Goal: Task Accomplishment & Management: Manage account settings

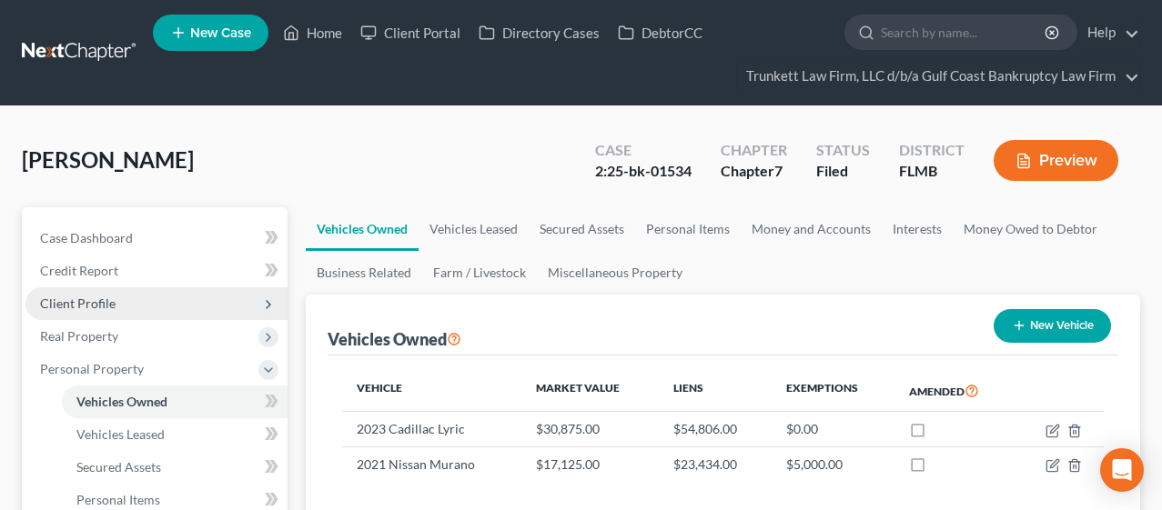
scroll to position [202, 0]
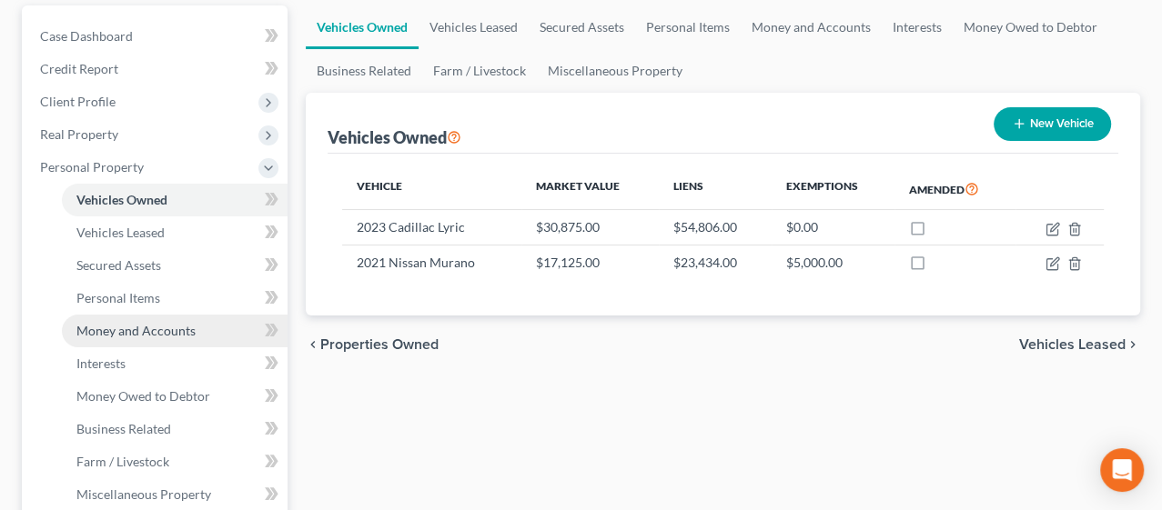
click at [116, 323] on span "Money and Accounts" at bounding box center [135, 330] width 119 height 15
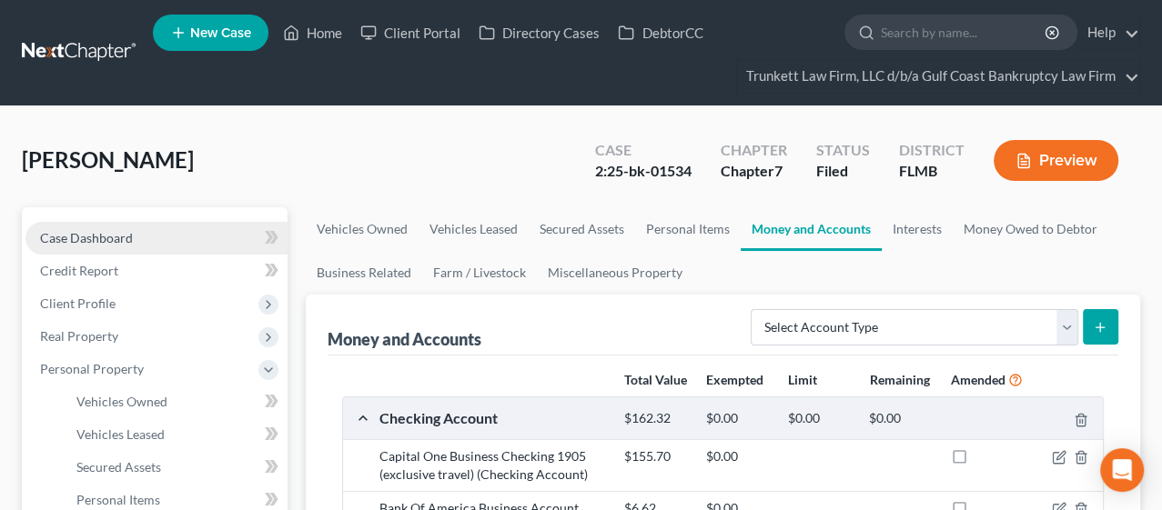
click at [128, 240] on span "Case Dashboard" at bounding box center [86, 237] width 93 height 15
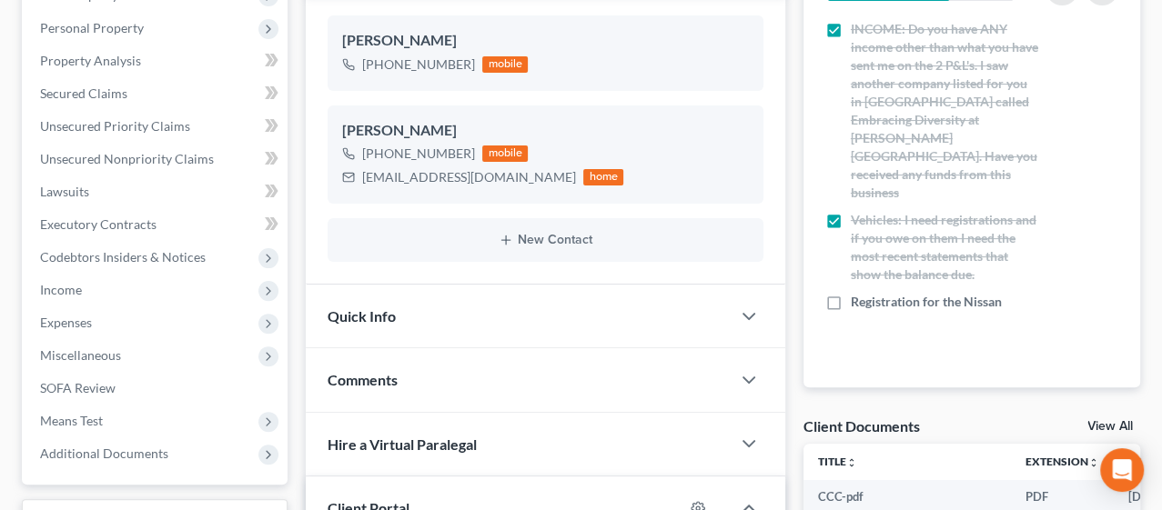
scroll to position [303, 0]
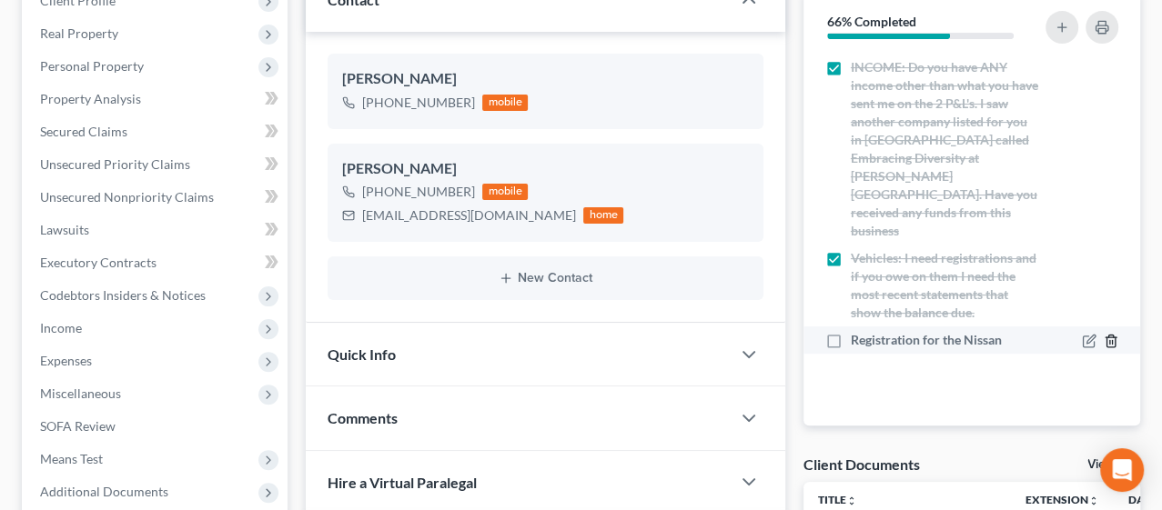
click at [1111, 334] on icon "button" at bounding box center [1111, 341] width 15 height 15
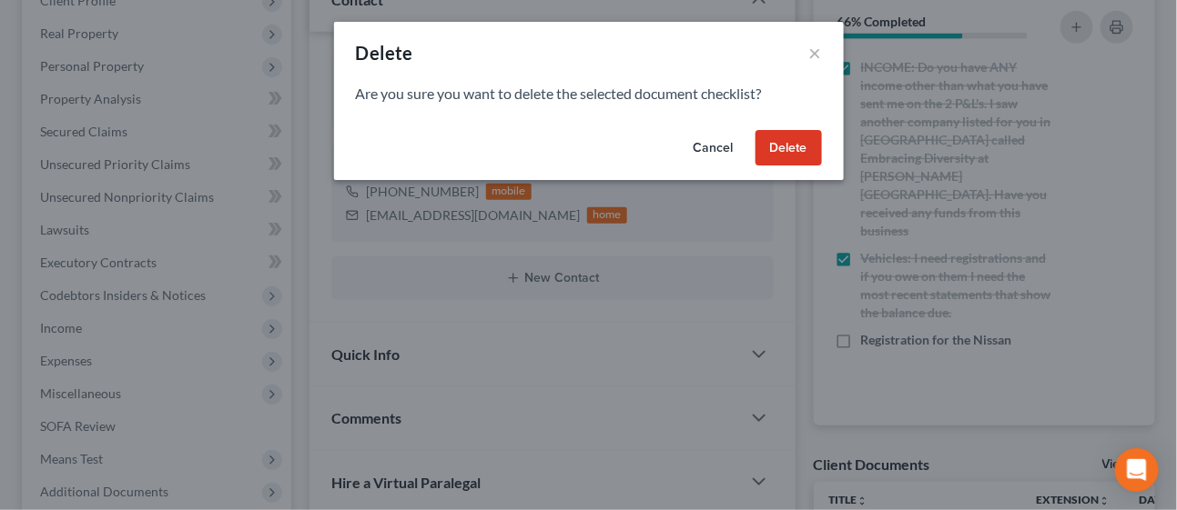
click at [793, 154] on button "Delete" at bounding box center [788, 148] width 66 height 36
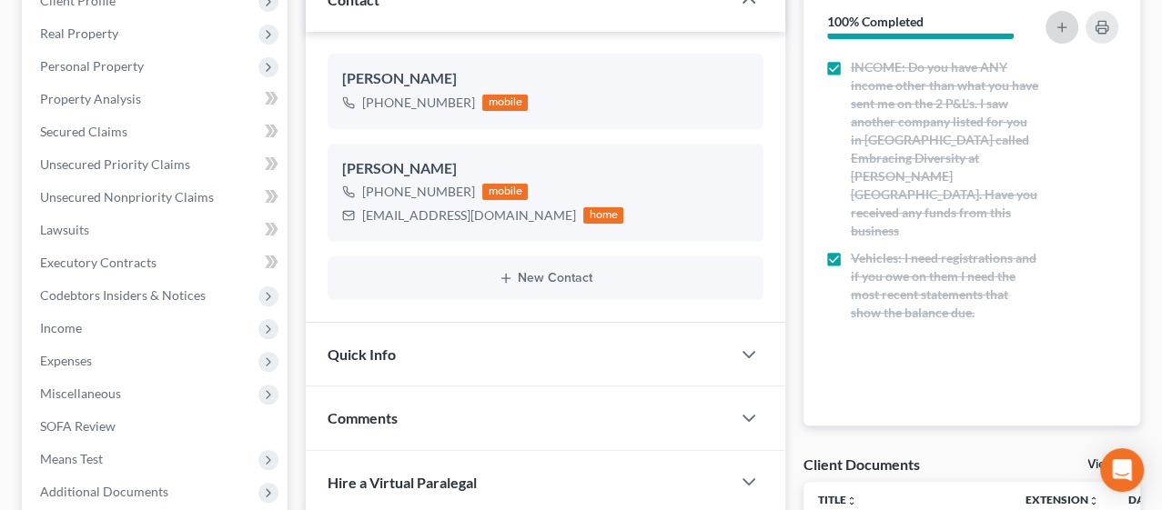
click at [1059, 27] on icon "button" at bounding box center [1062, 27] width 15 height 15
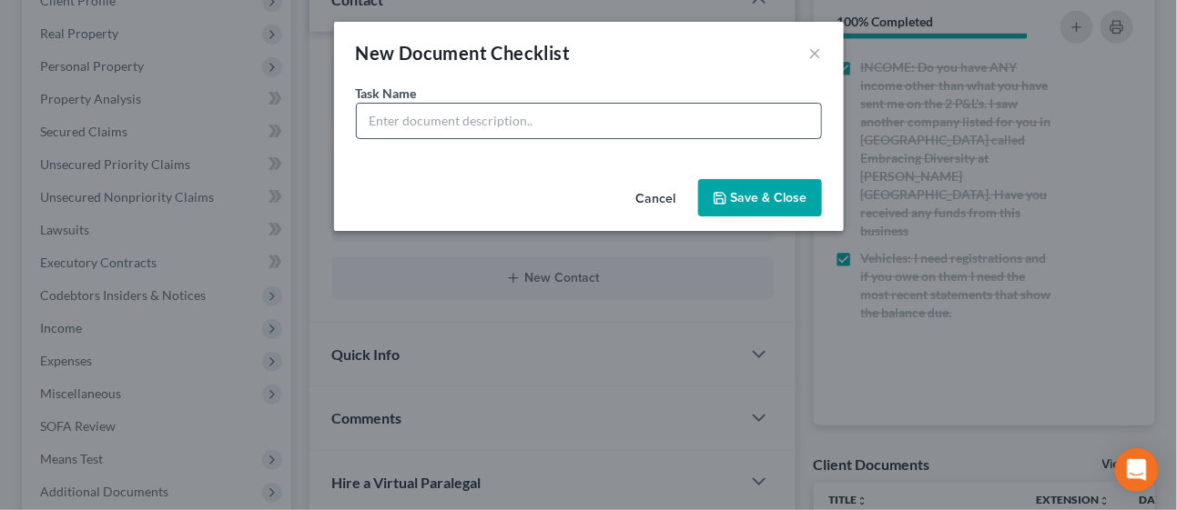
click at [411, 121] on input "text" at bounding box center [589, 121] width 464 height 35
type input "Below docs requested on 9/17 for 341 next week"
click at [740, 189] on button "Save & Close" at bounding box center [760, 198] width 124 height 38
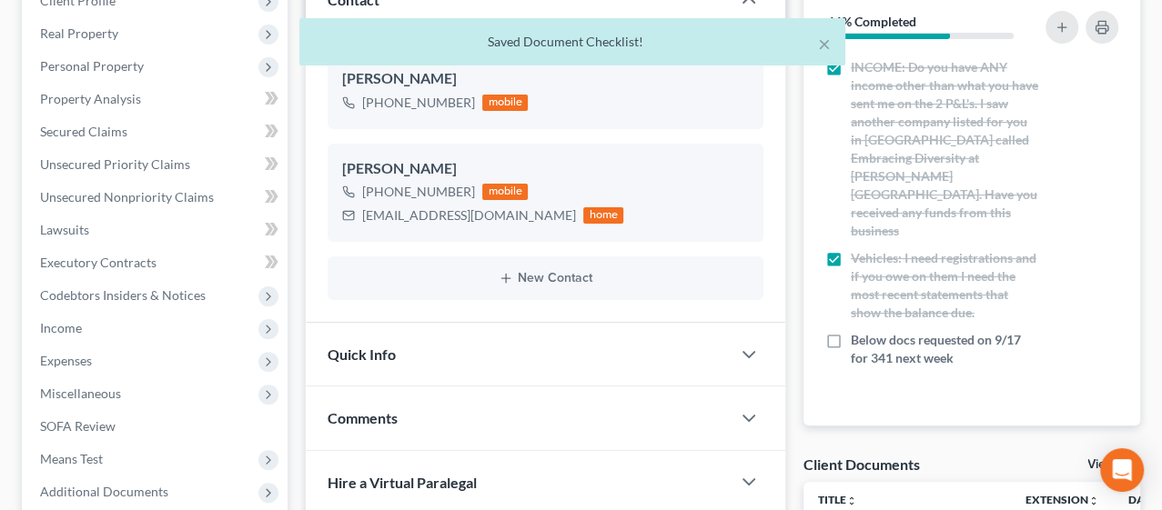
click at [1062, 28] on div "× Saved Document Checklist!" at bounding box center [572, 46] width 1162 height 56
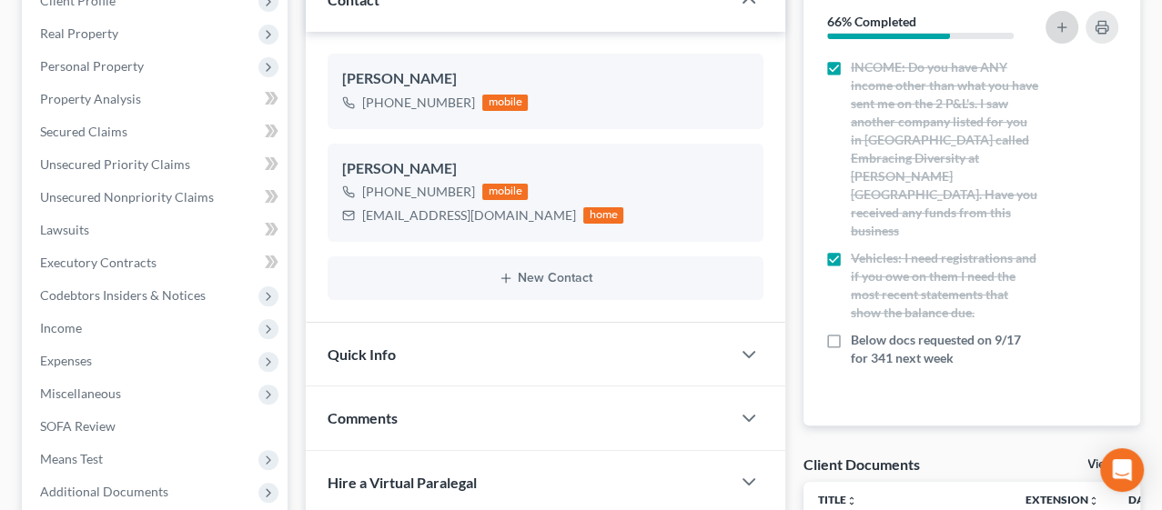
click at [1056, 25] on icon "button" at bounding box center [1062, 27] width 15 height 15
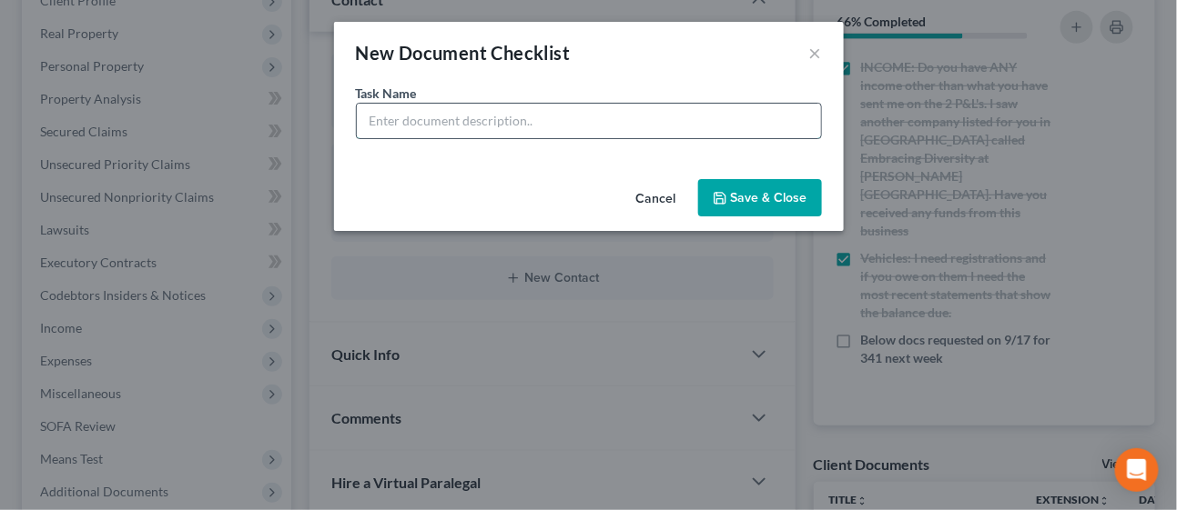
click at [485, 120] on input "text" at bounding box center [589, 121] width 464 height 35
paste input "1. Need Color copy of your social security card"
type input "1. Need Color copy of your social security card"
click at [752, 194] on button "Save & Close" at bounding box center [760, 198] width 124 height 38
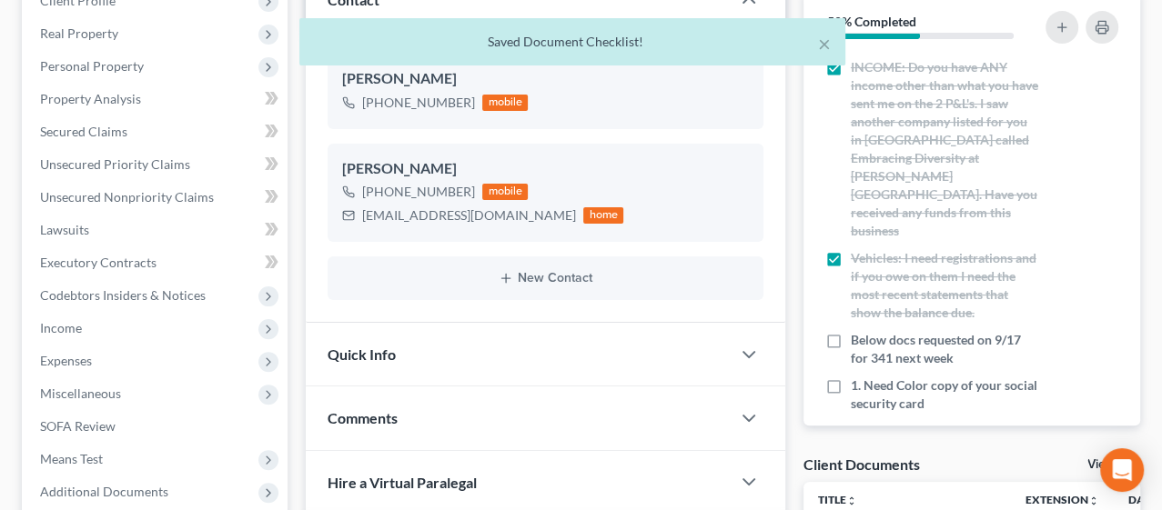
click at [1056, 25] on div "× Saved Document Checklist!" at bounding box center [572, 46] width 1162 height 56
click at [1057, 25] on div "× Saved Document Checklist!" at bounding box center [572, 46] width 1162 height 56
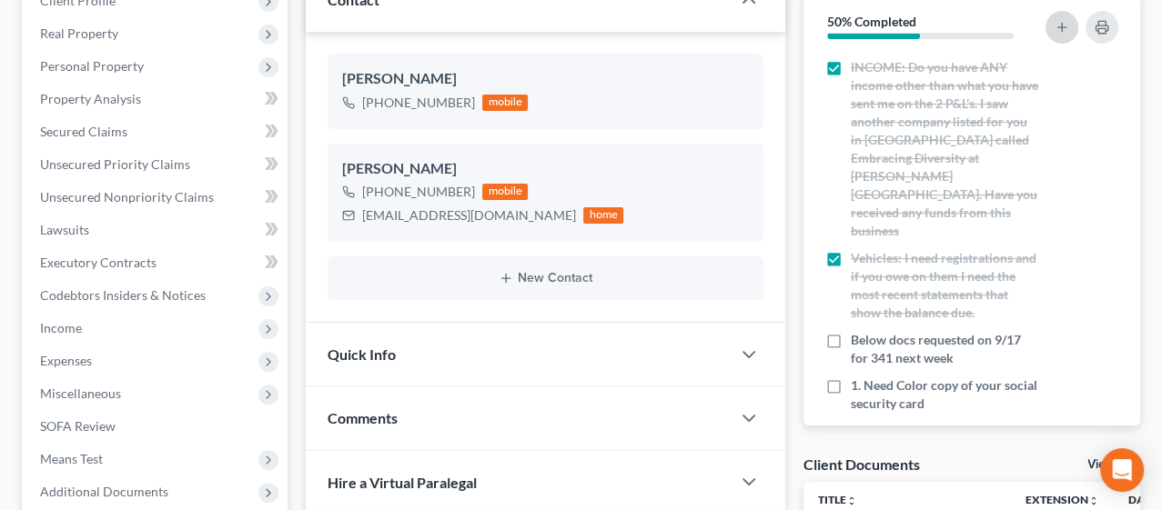
click at [1060, 30] on icon "button" at bounding box center [1062, 27] width 15 height 15
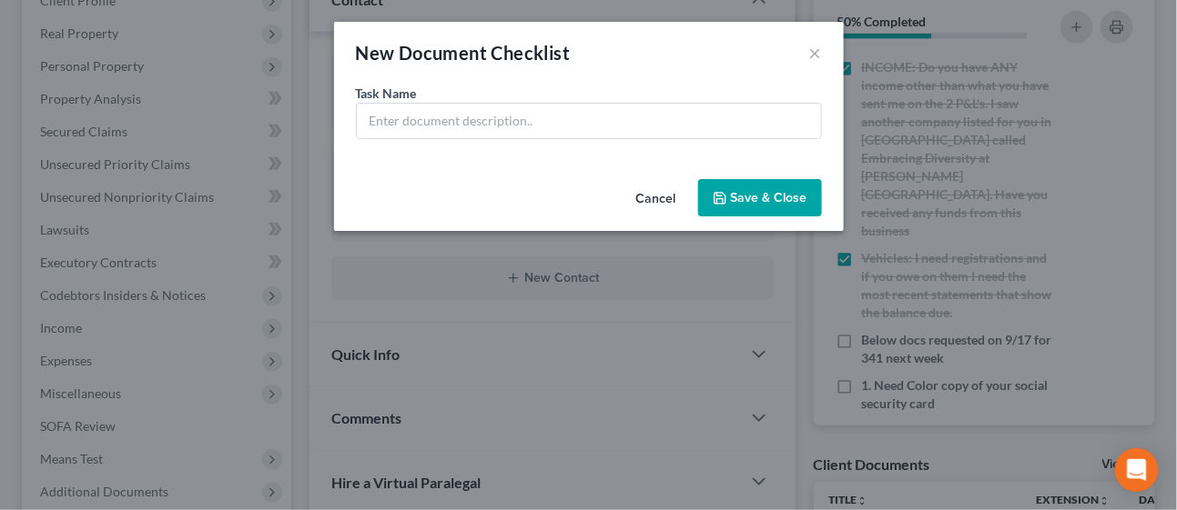
click at [666, 200] on button "Cancel" at bounding box center [655, 199] width 69 height 36
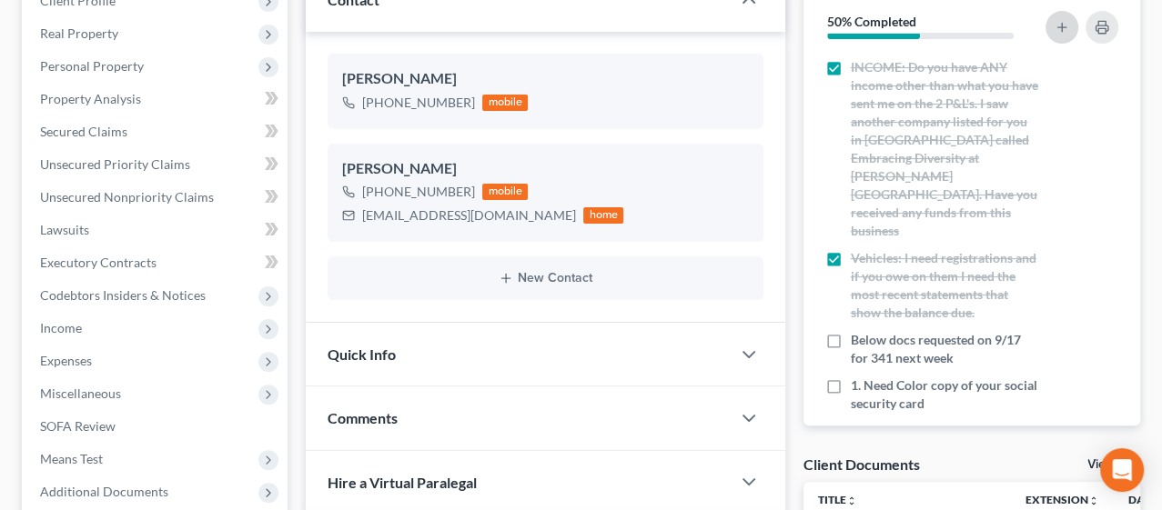
click at [1056, 26] on icon "button" at bounding box center [1062, 27] width 15 height 15
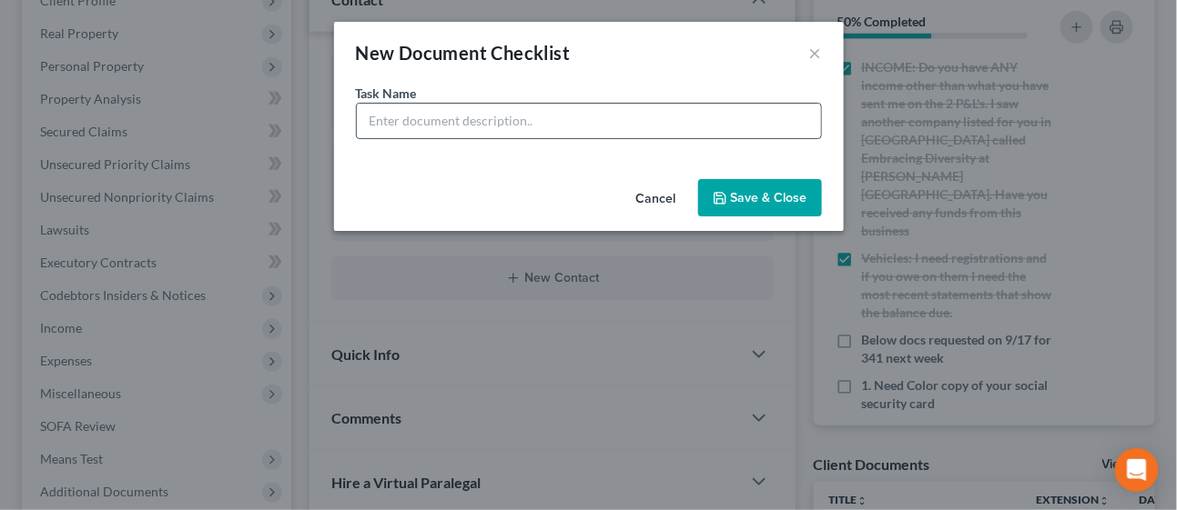
click at [540, 126] on input "text" at bounding box center [589, 121] width 464 height 35
paste input "2. Nissan Registration card"
type input "2. Nissan Registration card"
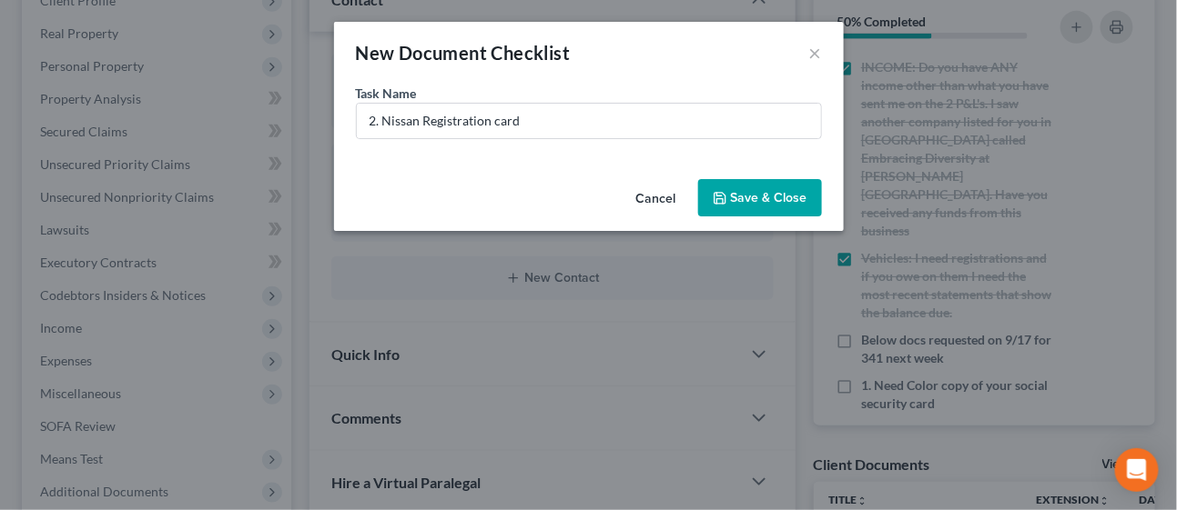
click at [734, 199] on button "Save & Close" at bounding box center [760, 198] width 124 height 38
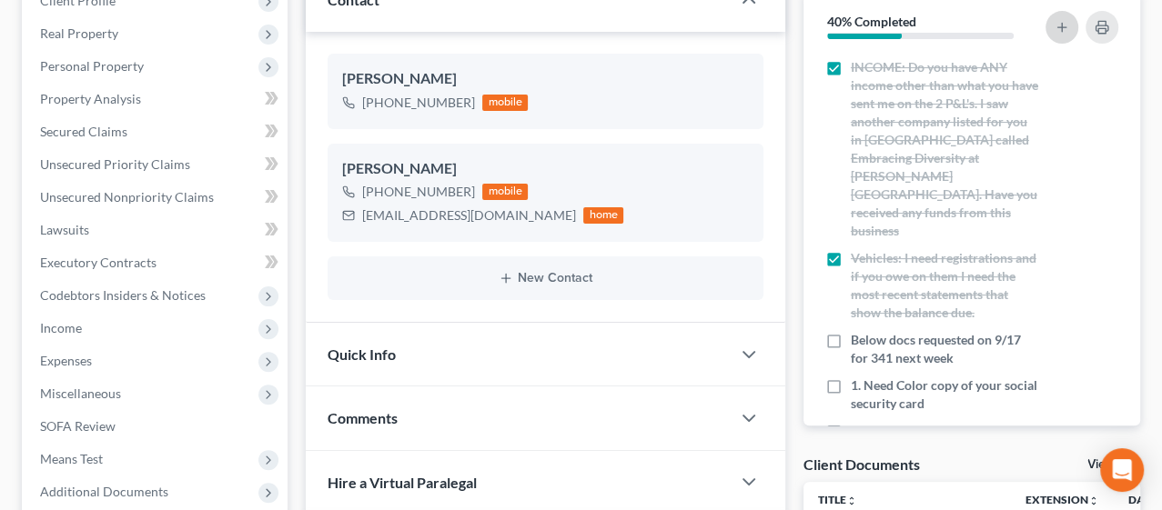
click at [1065, 32] on icon "button" at bounding box center [1062, 27] width 15 height 15
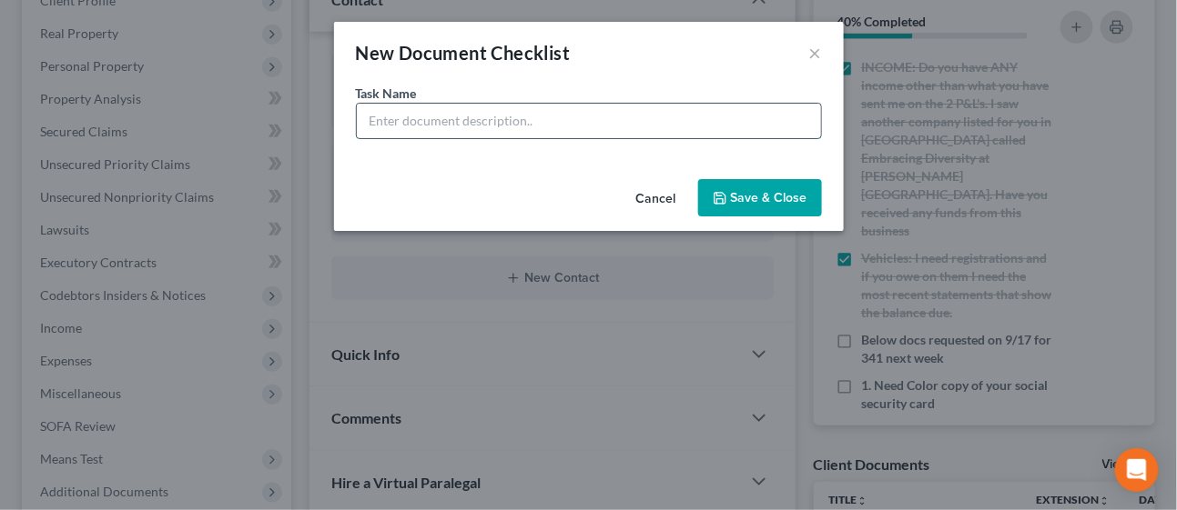
click at [613, 113] on input "text" at bounding box center [589, 121] width 464 height 35
type input "She can't get Nissan stmt - she is locked out"
click at [775, 187] on button "Save & Close" at bounding box center [760, 198] width 124 height 38
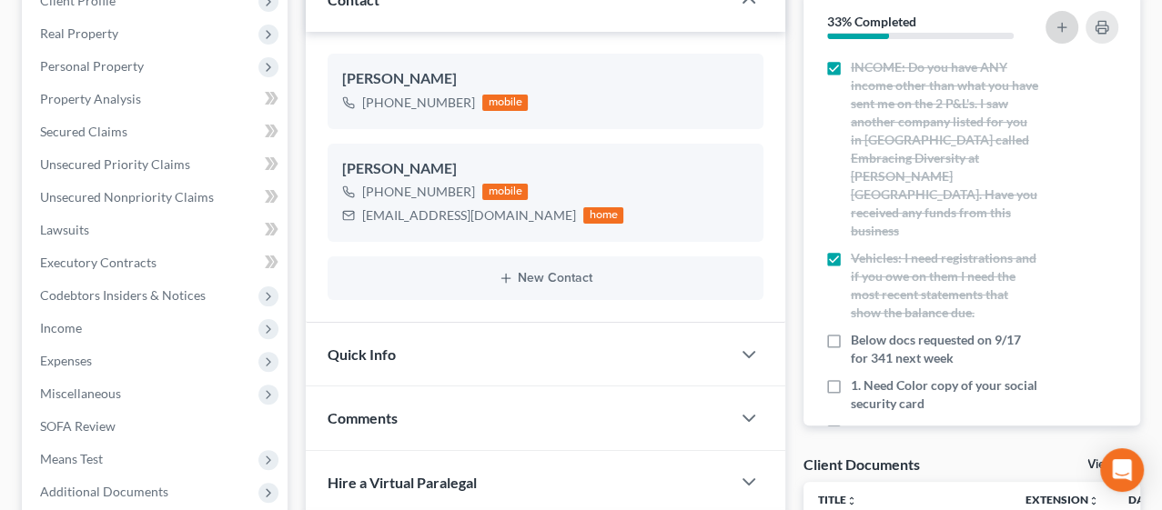
click at [1053, 33] on button "button" at bounding box center [1061, 27] width 33 height 33
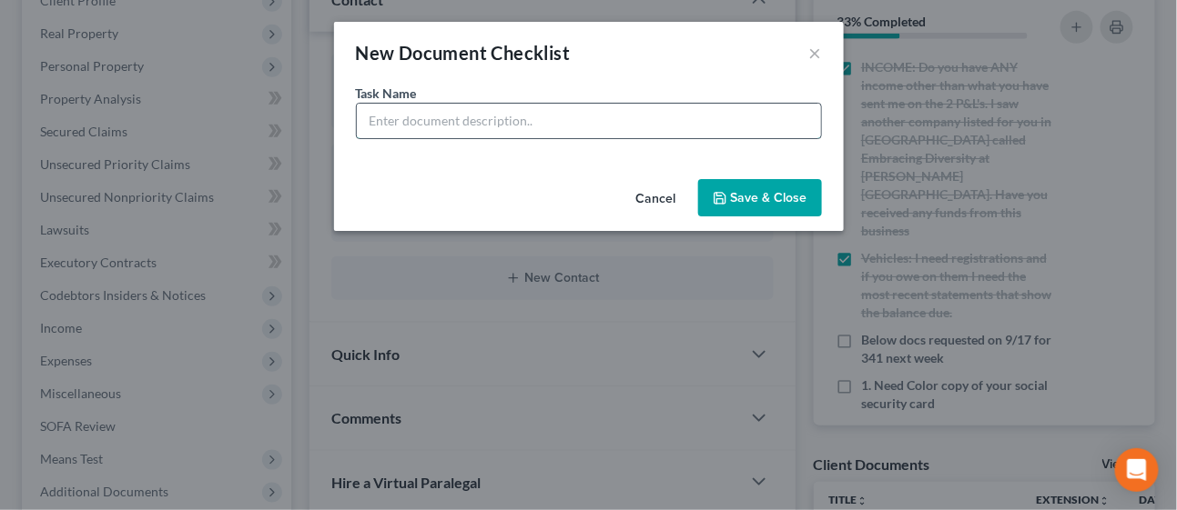
click at [418, 118] on input "text" at bounding box center [589, 121] width 464 height 35
type input "Exclusive Travel closed in July"
click at [760, 190] on button "Save & Close" at bounding box center [760, 198] width 124 height 38
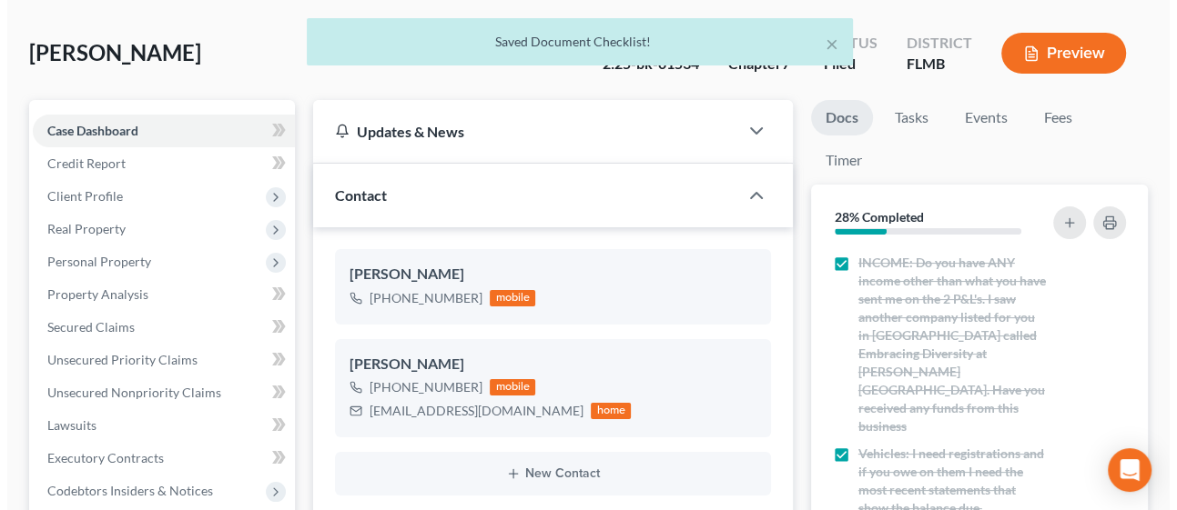
scroll to position [101, 0]
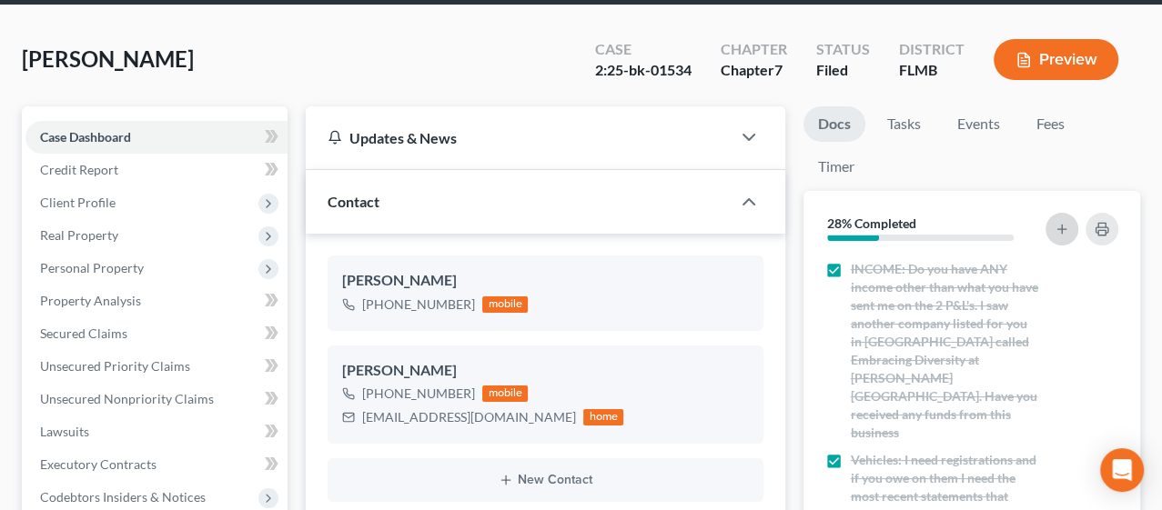
click at [1055, 228] on icon "button" at bounding box center [1062, 229] width 15 height 15
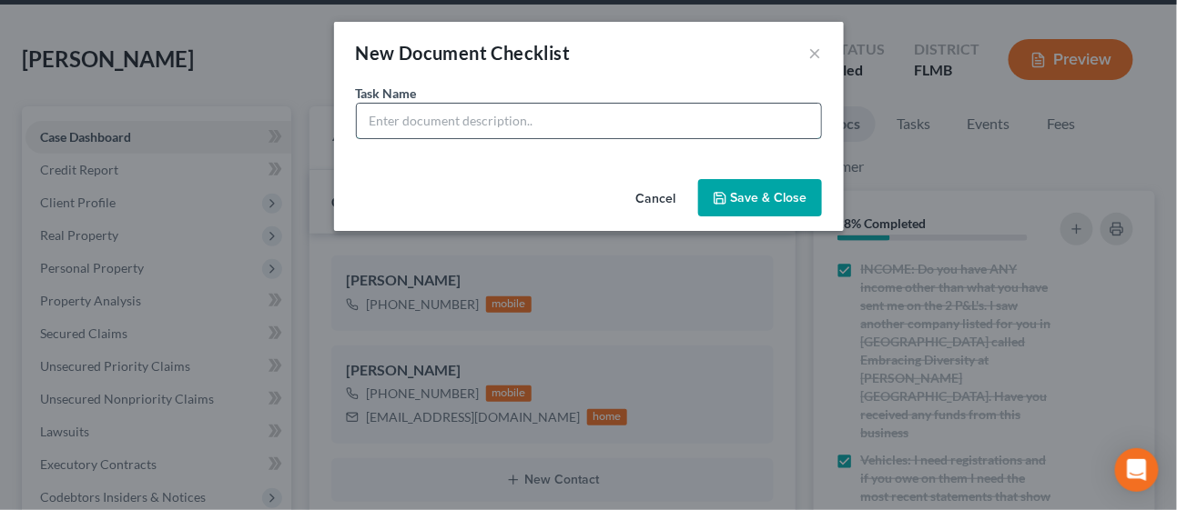
click at [427, 124] on input "text" at bounding box center [589, 121] width 464 height 35
paste input "5. I need [PERSON_NAME] Consultants P&L, I need all July (it was cut off at [DA…"
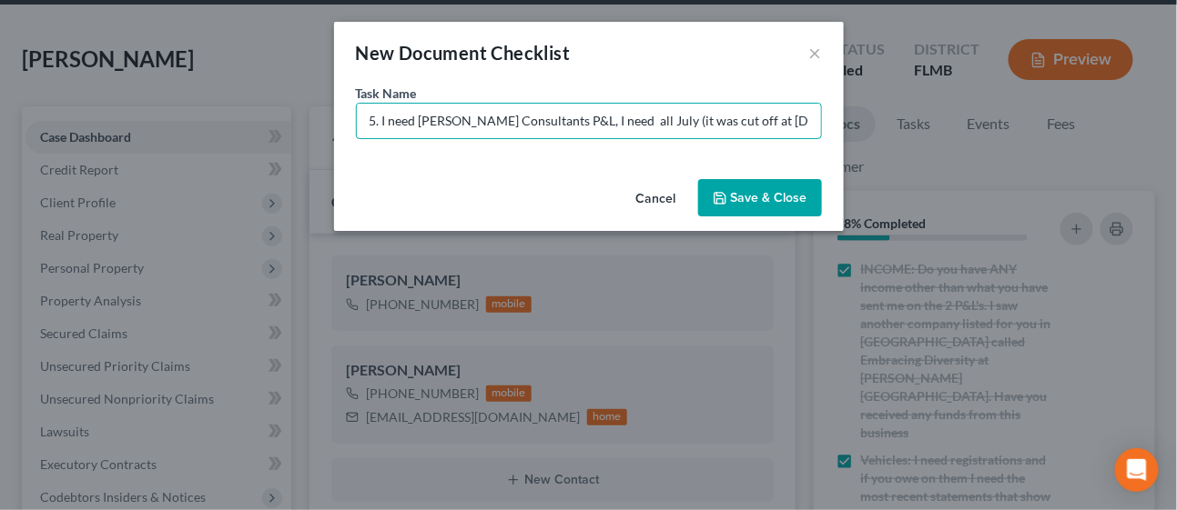
scroll to position [0, 34]
type input "5. I need [PERSON_NAME] Consultants P&L, I need all July (it was cut off at [DA…"
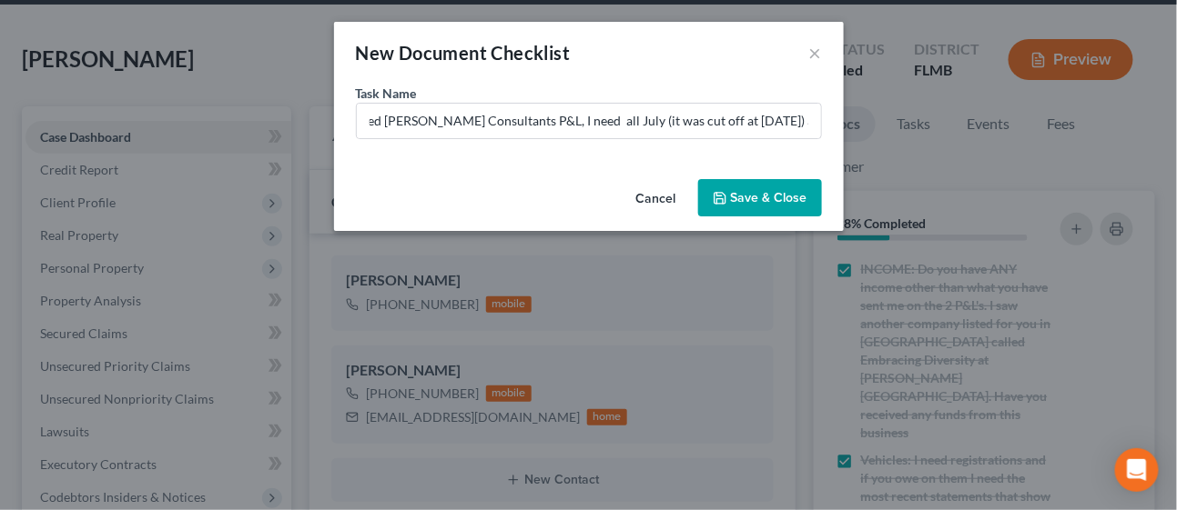
scroll to position [0, 0]
click at [753, 199] on button "Save & Close" at bounding box center [760, 198] width 124 height 38
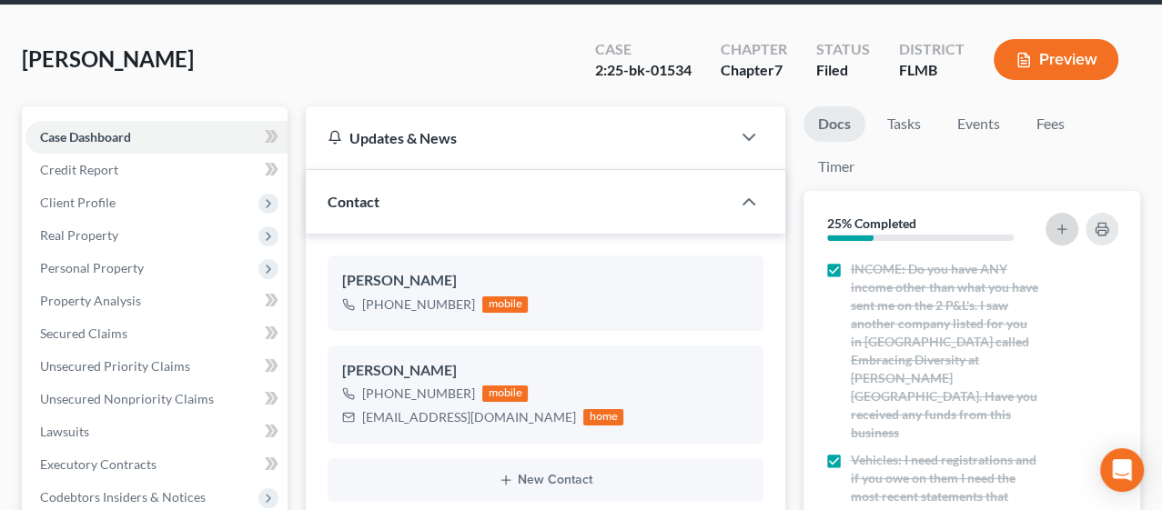
click at [1058, 227] on icon "button" at bounding box center [1062, 229] width 15 height 15
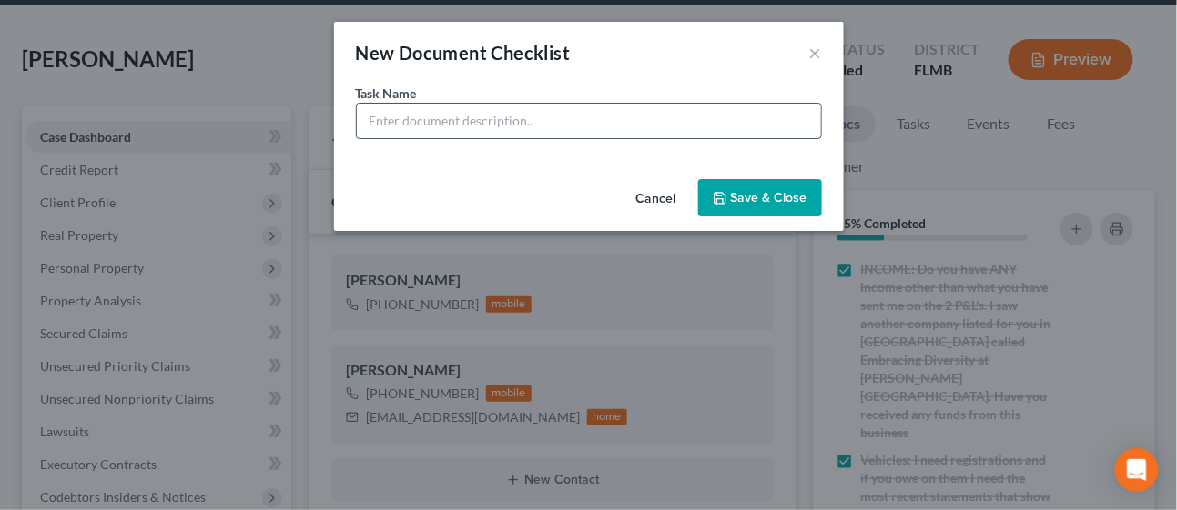
click at [510, 125] on input "text" at bounding box center [589, 121] width 464 height 35
paste input "6. I need the 2024 Tax Return for [PERSON_NAME] Consultants."
type input "6. I need the 2024 Tax Return for [PERSON_NAME] Consultants."
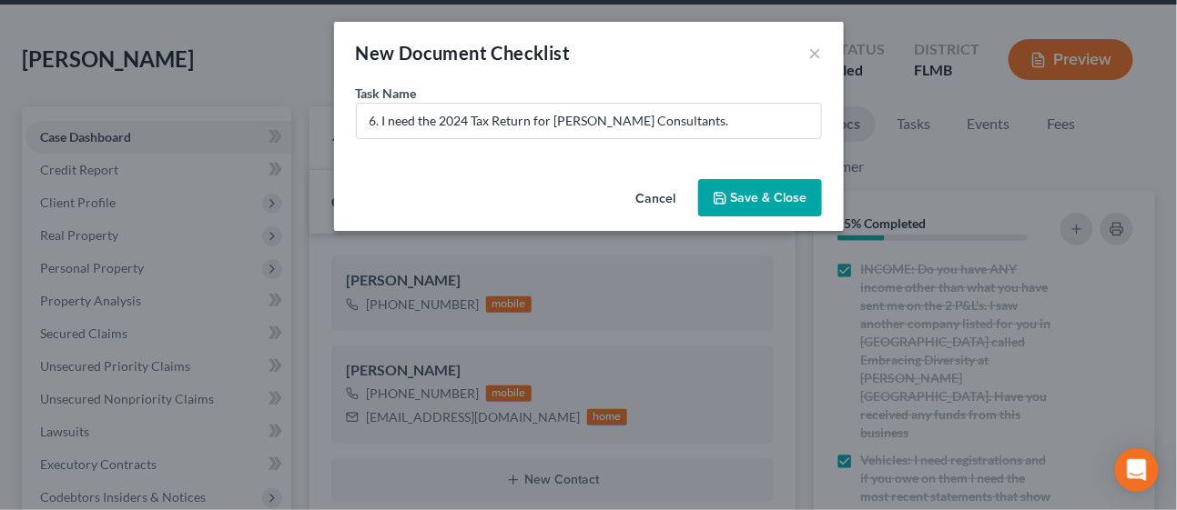
click at [743, 196] on button "Save & Close" at bounding box center [760, 198] width 124 height 38
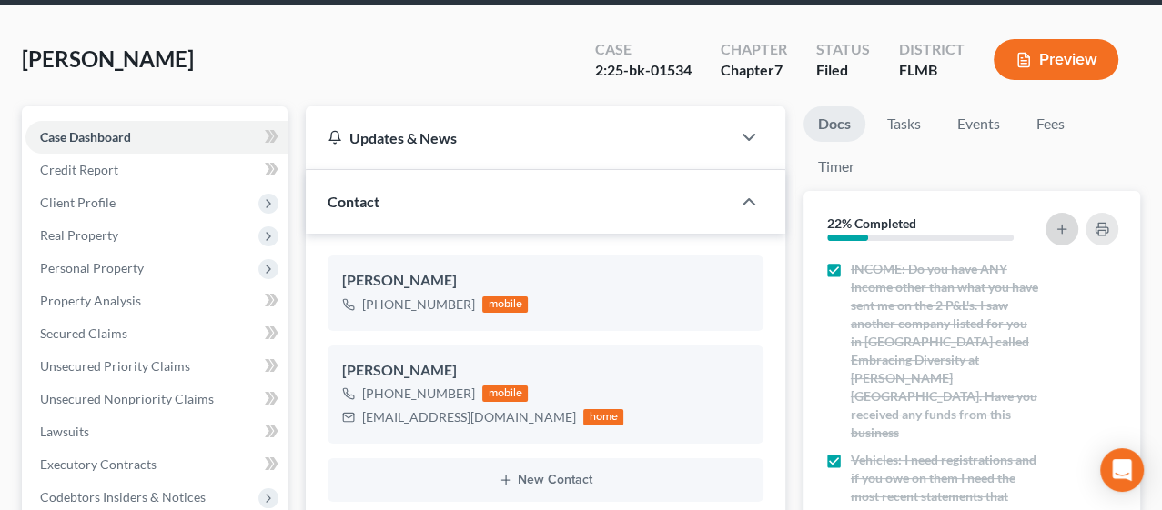
click at [1059, 222] on icon "button" at bounding box center [1062, 229] width 15 height 15
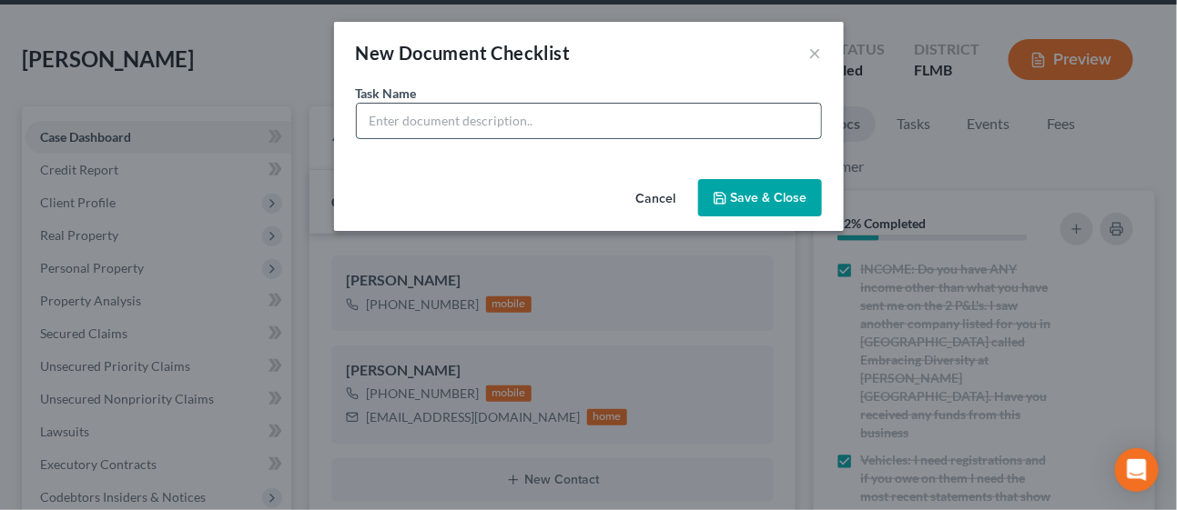
click at [468, 116] on input "text" at bounding box center [589, 121] width 464 height 35
paste input "7. BANK STATEMENTS FOR: Capital Acct #1905 I need July and August. Bank of Amer…"
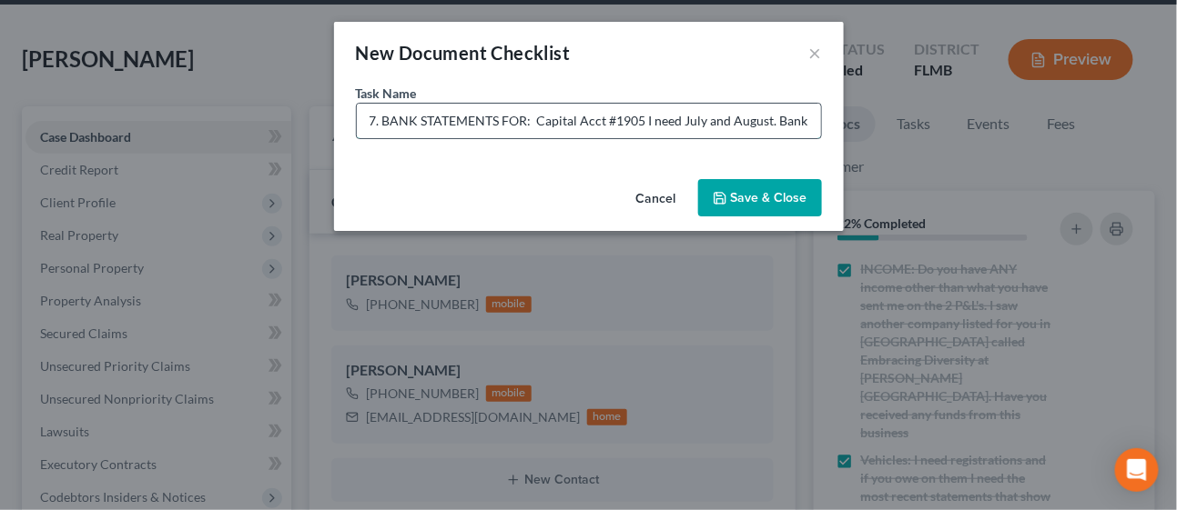
scroll to position [0, 824]
drag, startPoint x: 651, startPoint y: 119, endPoint x: 820, endPoint y: 118, distance: 168.3
click at [820, 118] on input "7. BANK STATEMENTS FOR: Capital Acct #1905 I need July and August. Bank of Amer…" at bounding box center [589, 121] width 464 height 35
click at [682, 119] on input "7. BANK STATEMENTS FOR: Capital Acct #1905 I need July and August. Bank of Amer…" at bounding box center [589, 121] width 464 height 35
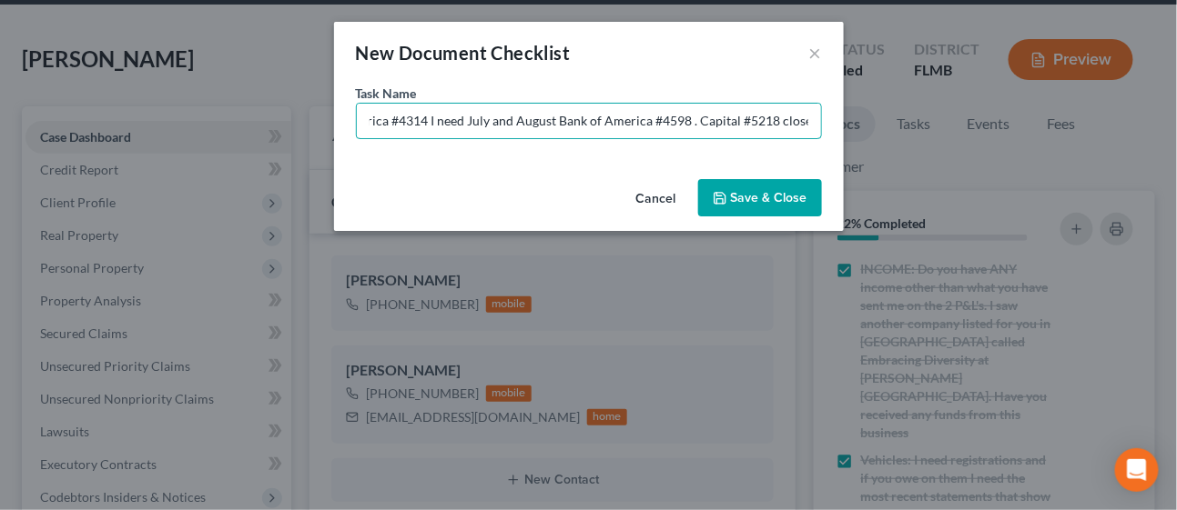
scroll to position [0, 480]
type input "7. BANK STATEMENTS FOR: Capital Acct #1905 I need July and August. Bank of Amer…"
click at [752, 203] on button "Save & Close" at bounding box center [760, 198] width 124 height 38
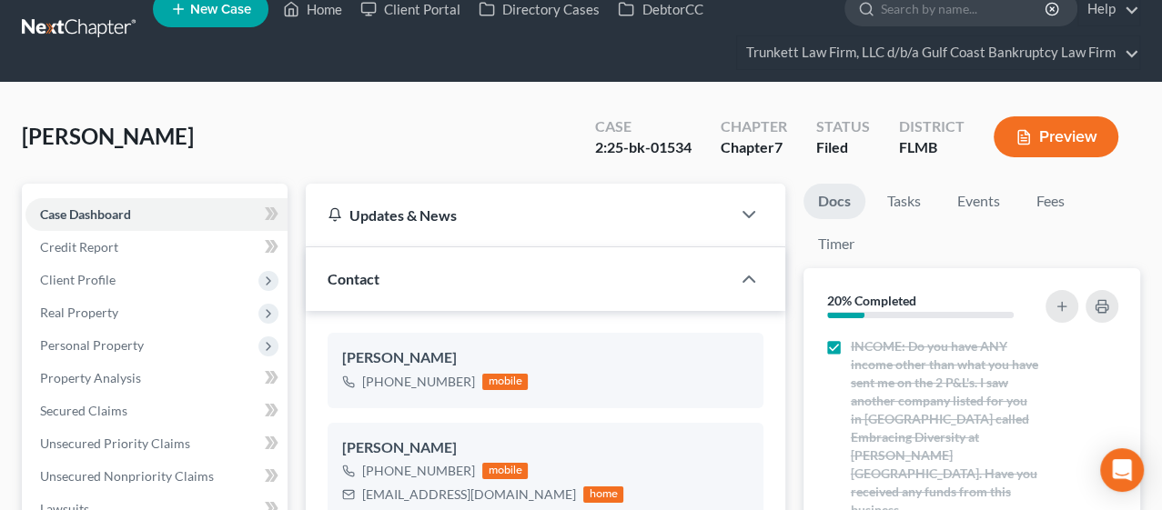
scroll to position [0, 0]
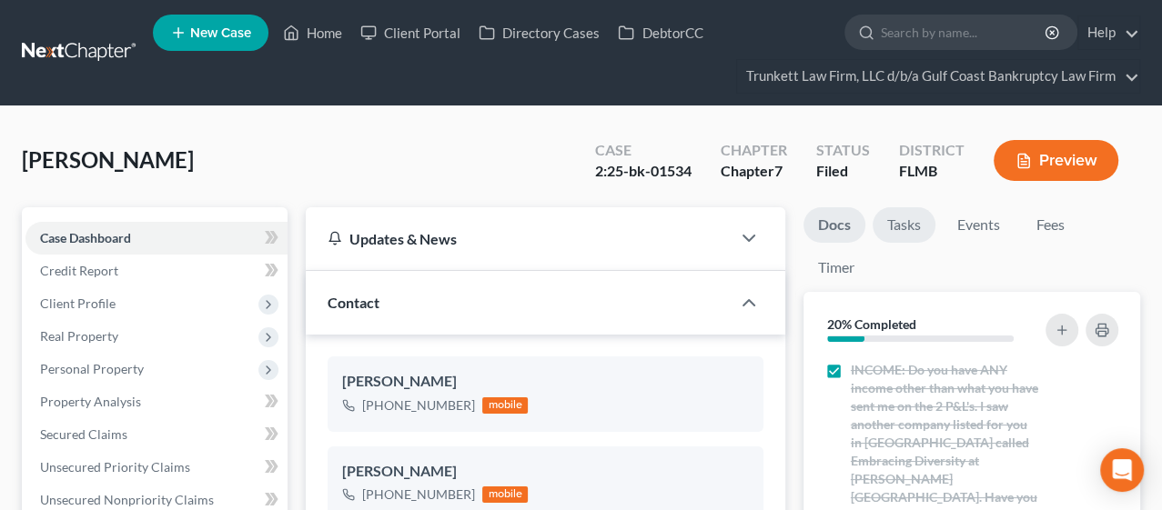
click at [913, 222] on link "Tasks" at bounding box center [904, 224] width 63 height 35
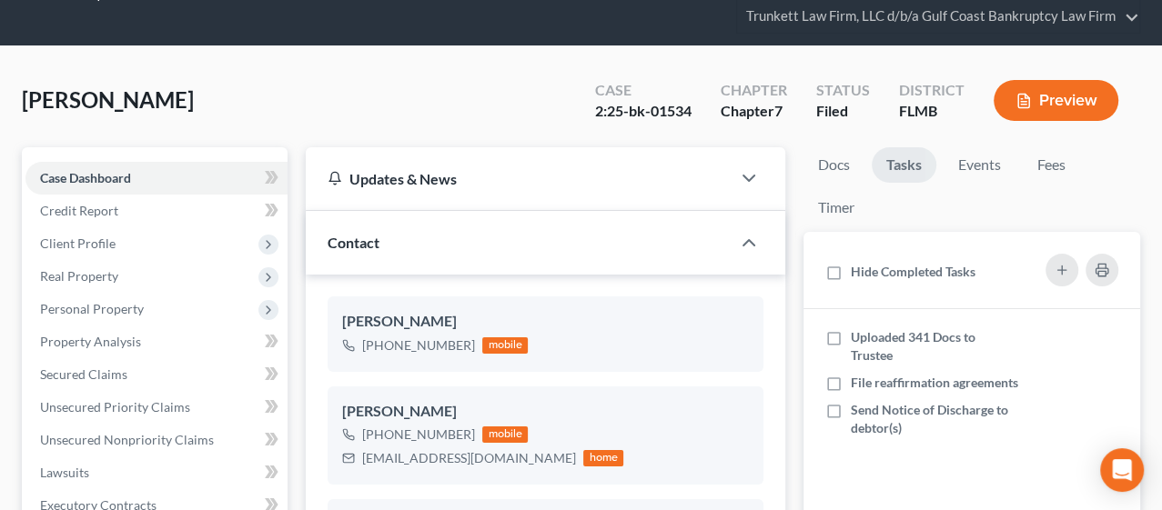
scroll to position [101, 0]
